Goal: Information Seeking & Learning: Learn about a topic

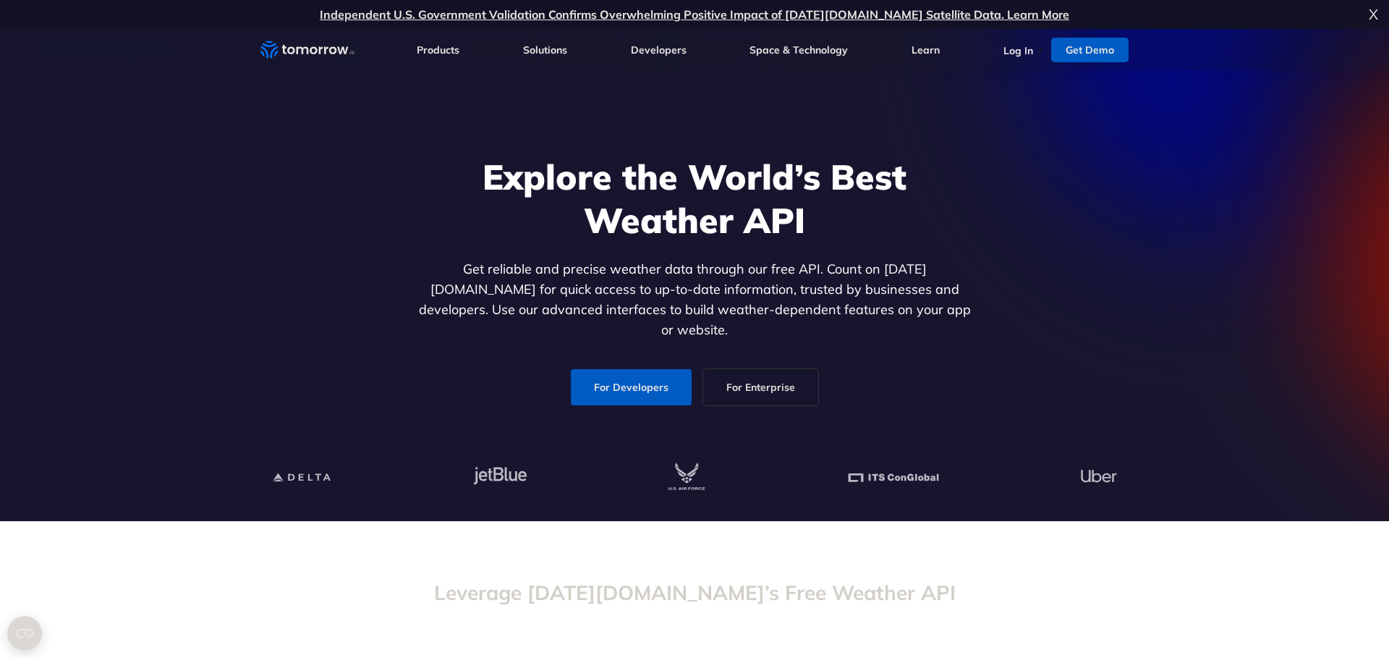
click at [618, 369] on link "For Developers" at bounding box center [631, 387] width 121 height 36
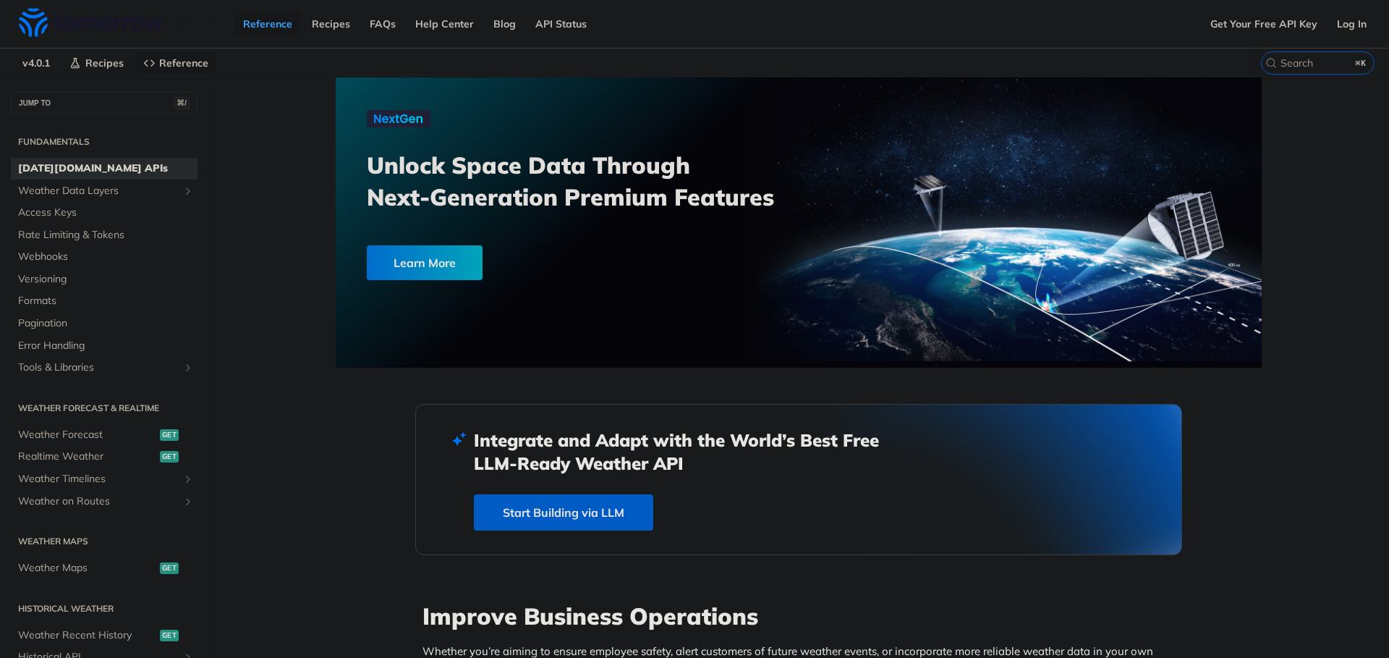
click at [555, 508] on link "Start Building via LLM" at bounding box center [563, 512] width 179 height 36
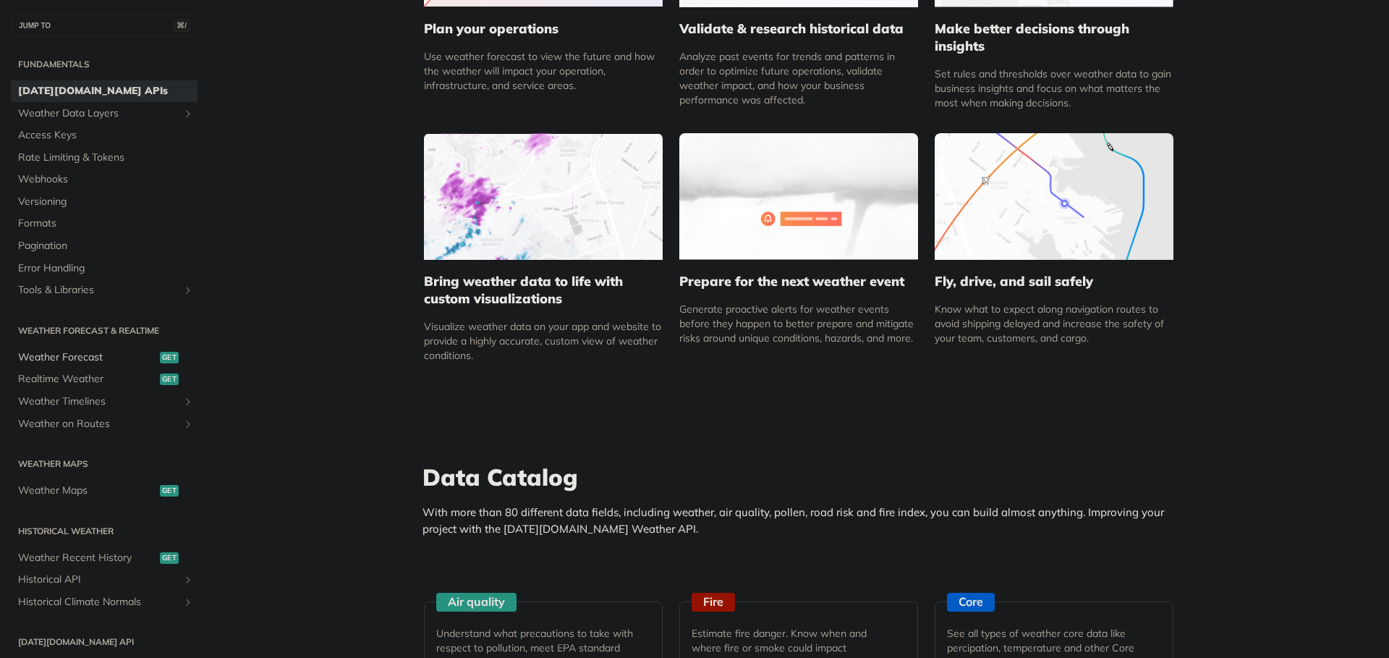
scroll to position [843, 0]
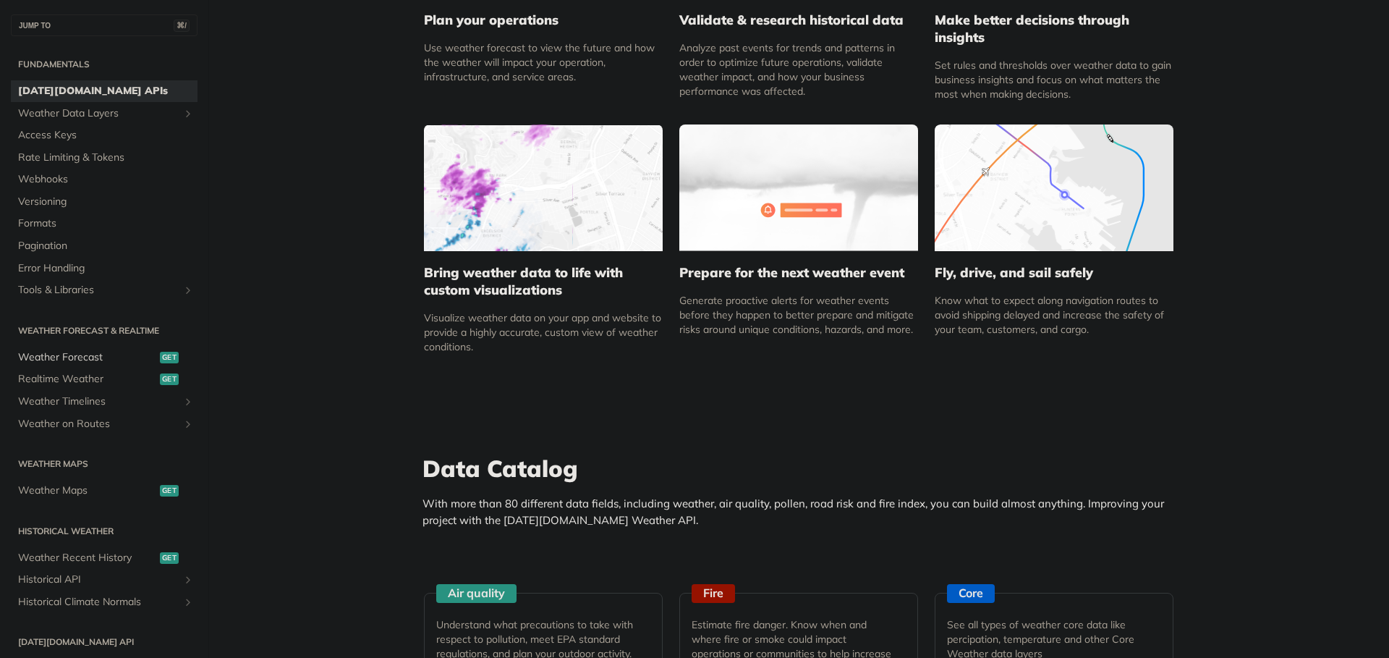
click at [68, 358] on span "Weather Forecast" at bounding box center [87, 357] width 138 height 14
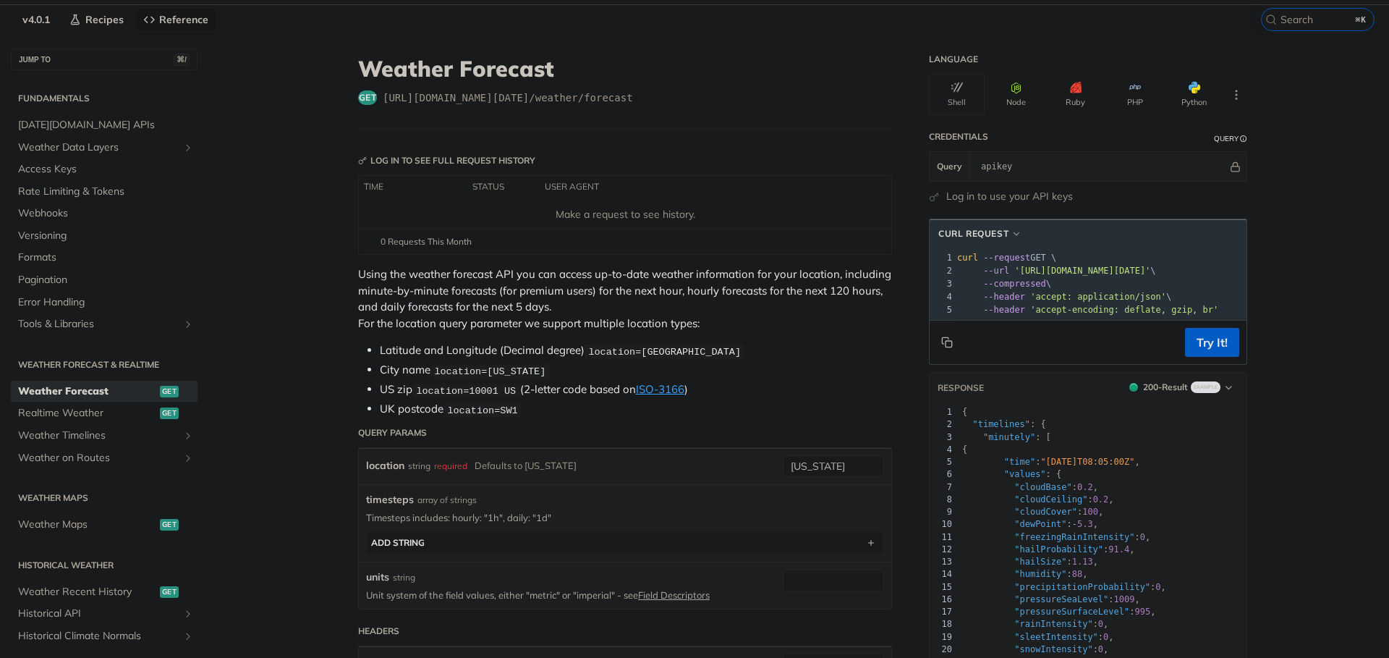
scroll to position [46, 0]
click at [46, 408] on span "Realtime Weather" at bounding box center [87, 411] width 138 height 14
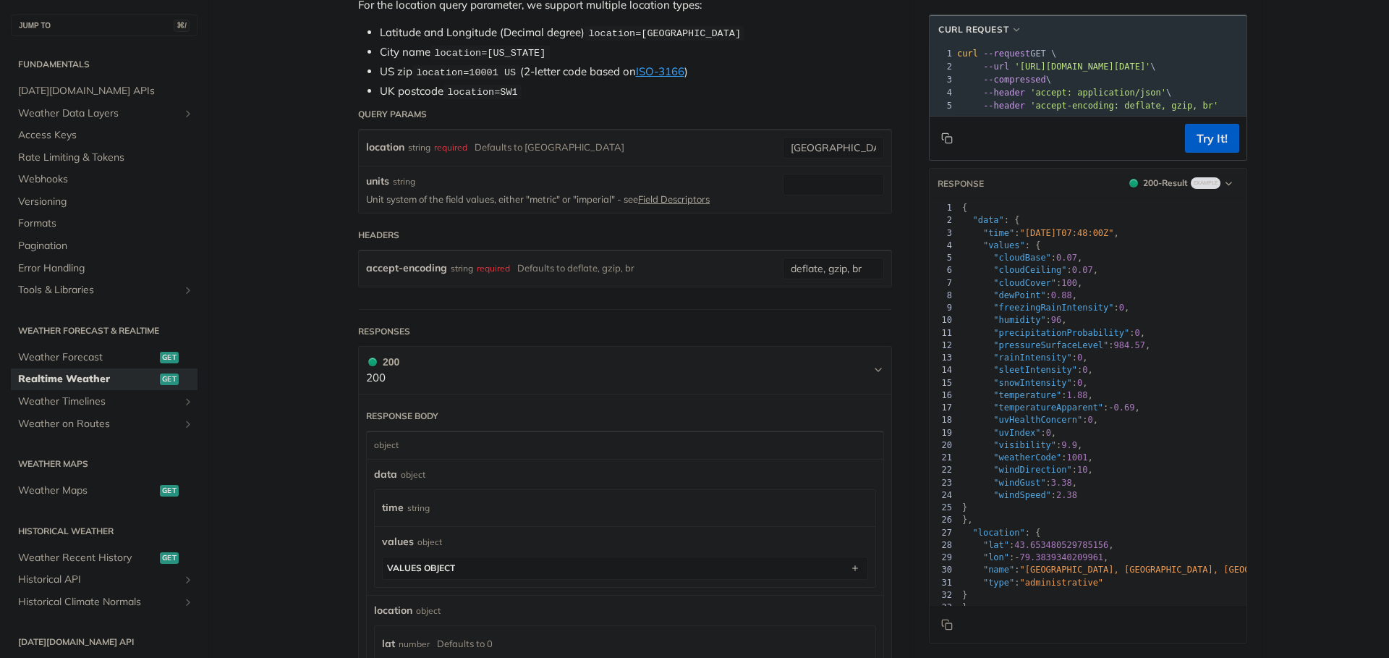
scroll to position [352, 0]
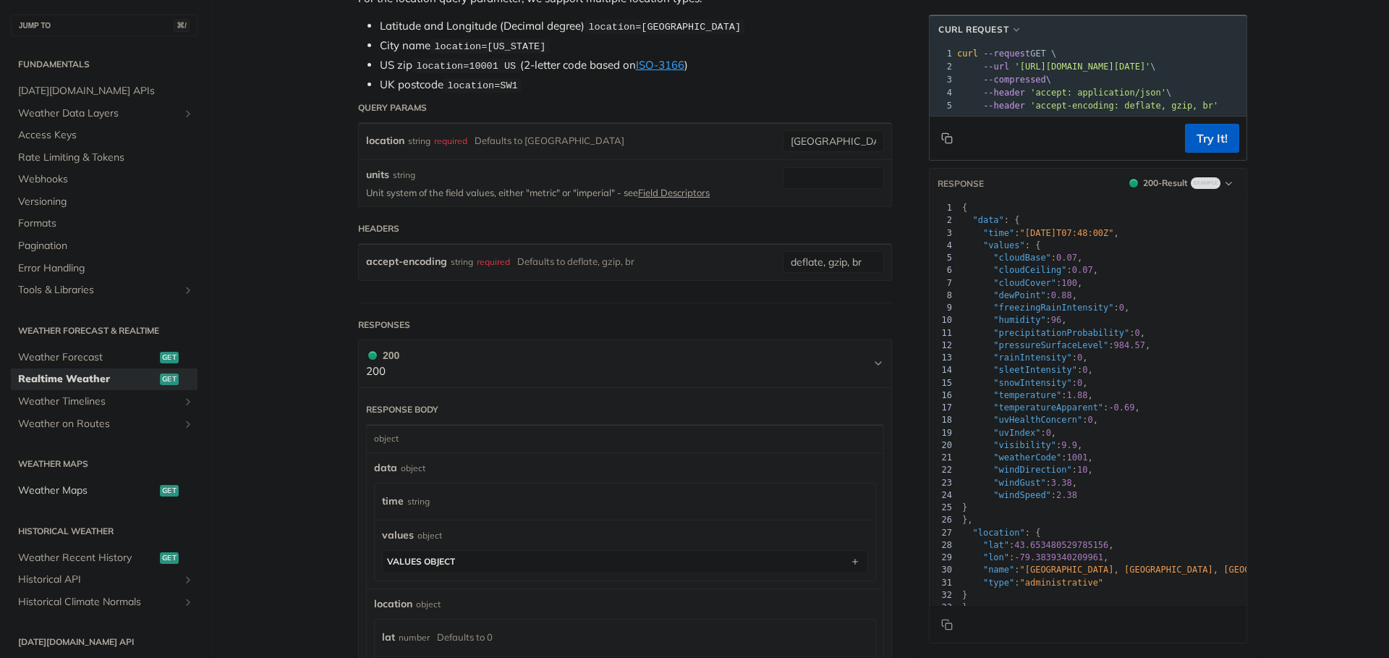
click at [41, 499] on link "Weather Maps get" at bounding box center [104, 491] width 187 height 22
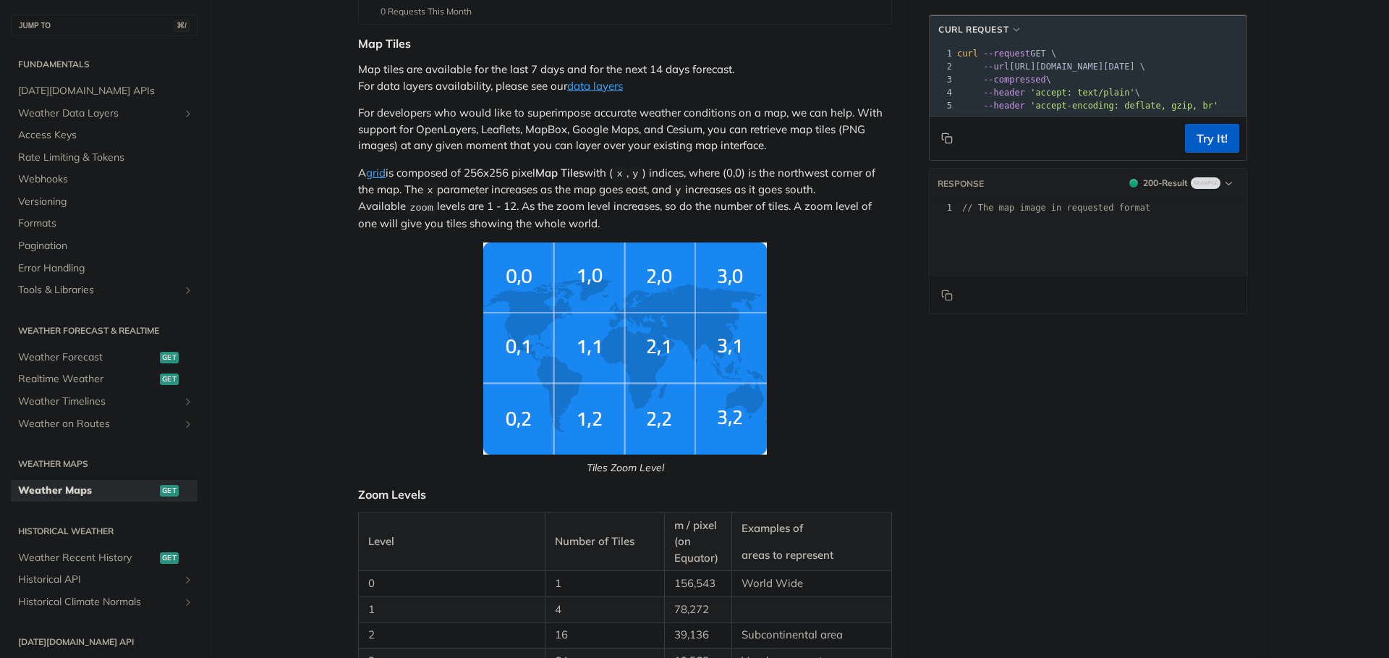
scroll to position [274, 0]
click at [593, 292] on img "Tiles Zoom Level" at bounding box center [625, 348] width 284 height 212
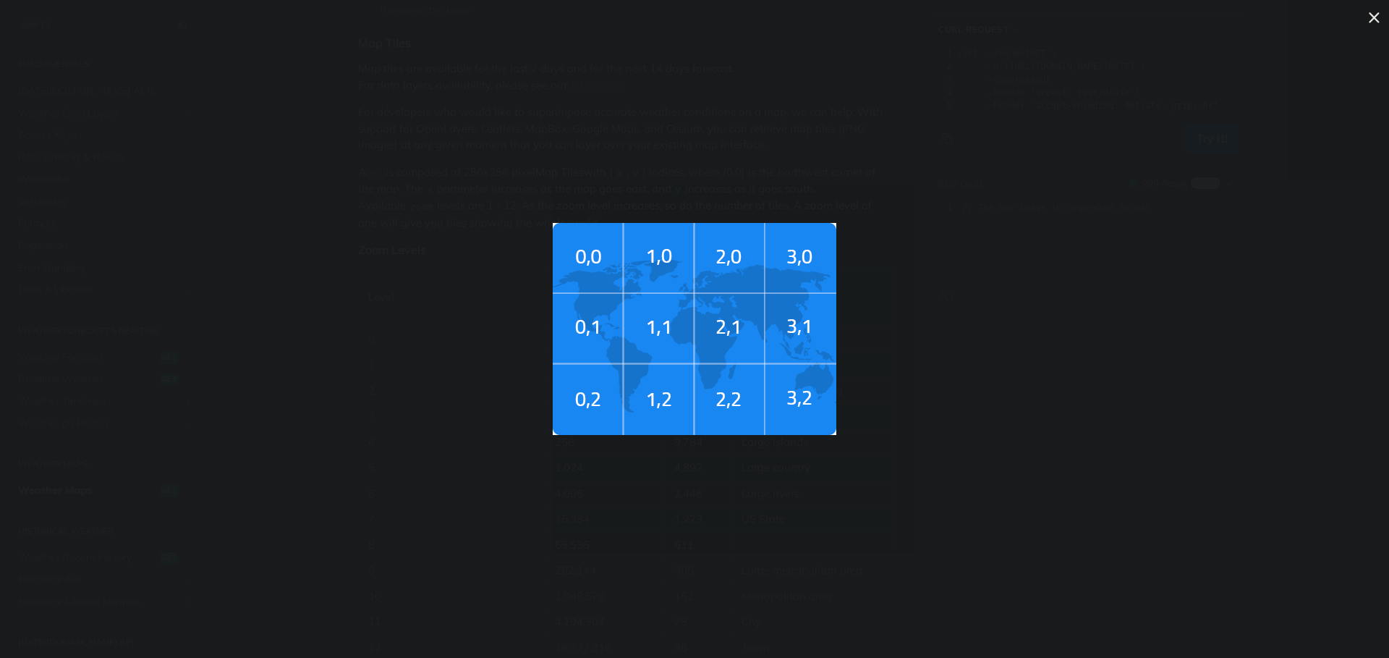
click at [601, 257] on img "Tiles Zoom Level" at bounding box center [695, 329] width 284 height 212
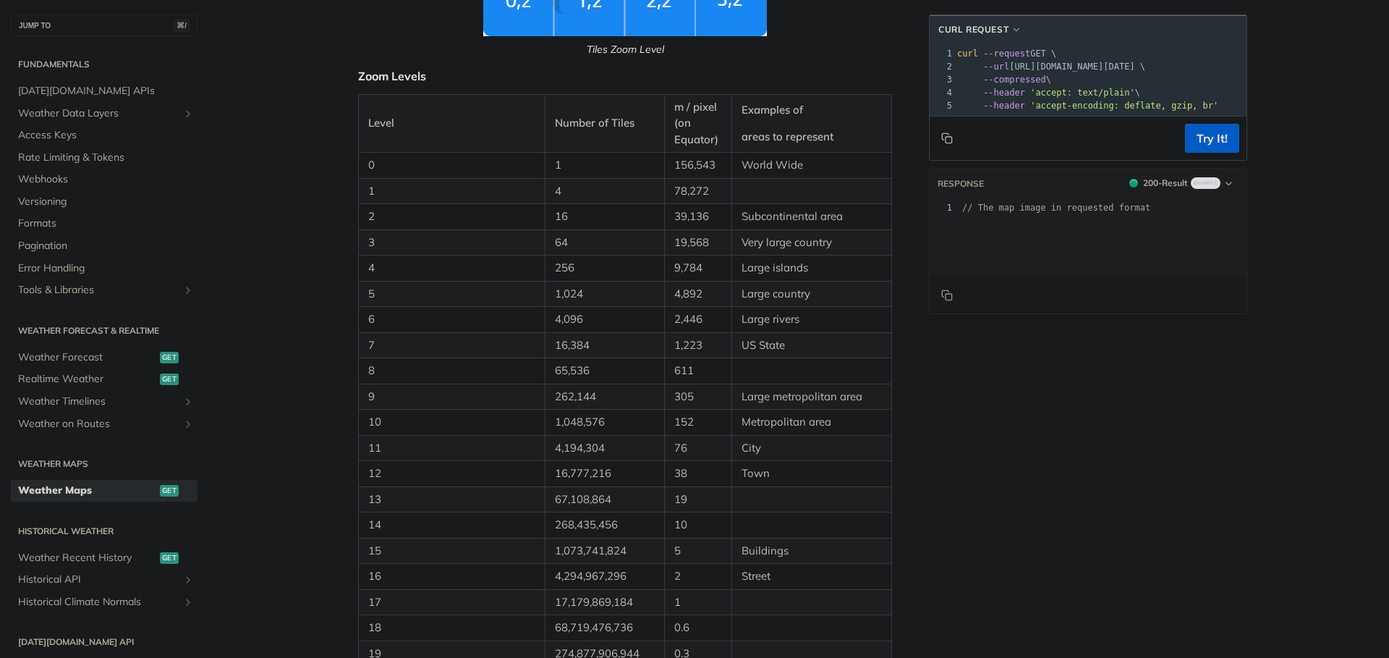
scroll to position [693, 0]
click at [80, 562] on span "Weather Recent History" at bounding box center [87, 558] width 138 height 14
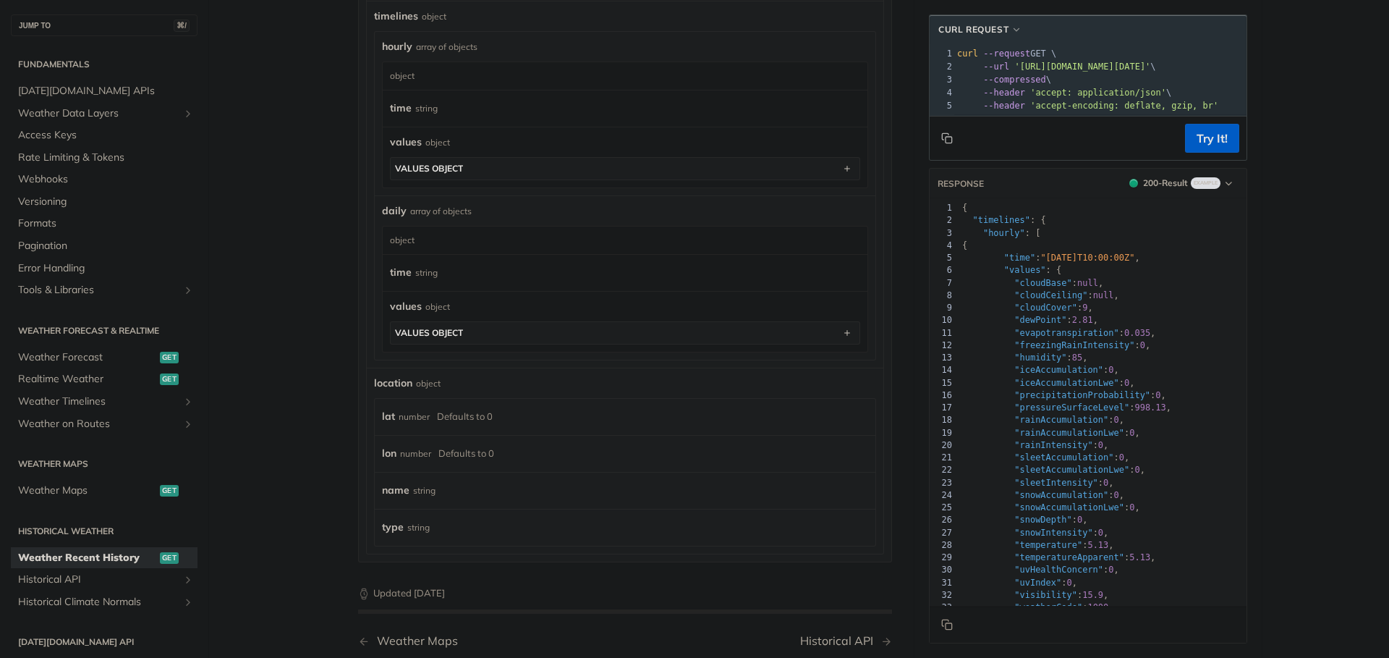
scroll to position [884, 0]
click at [85, 359] on span "Weather Forecast" at bounding box center [87, 357] width 138 height 14
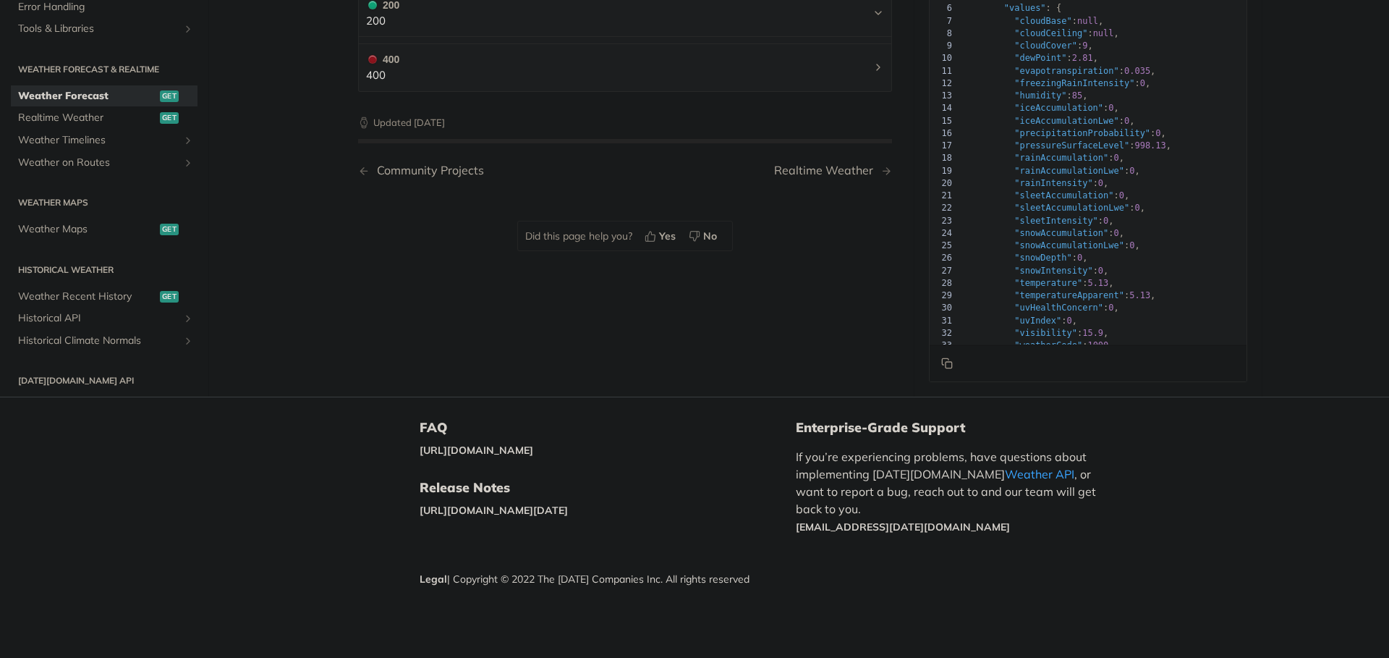
scroll to position [797, 0]
